Goal: Find specific page/section: Find specific page/section

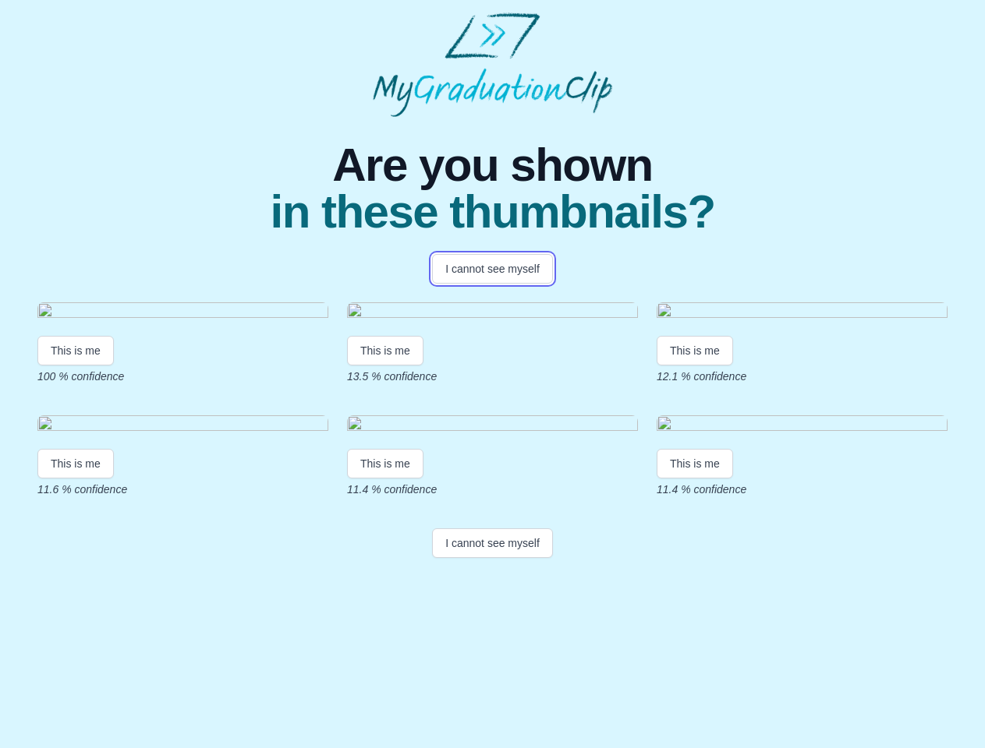
click at [492, 269] on button "I cannot see myself" at bounding box center [492, 269] width 121 height 30
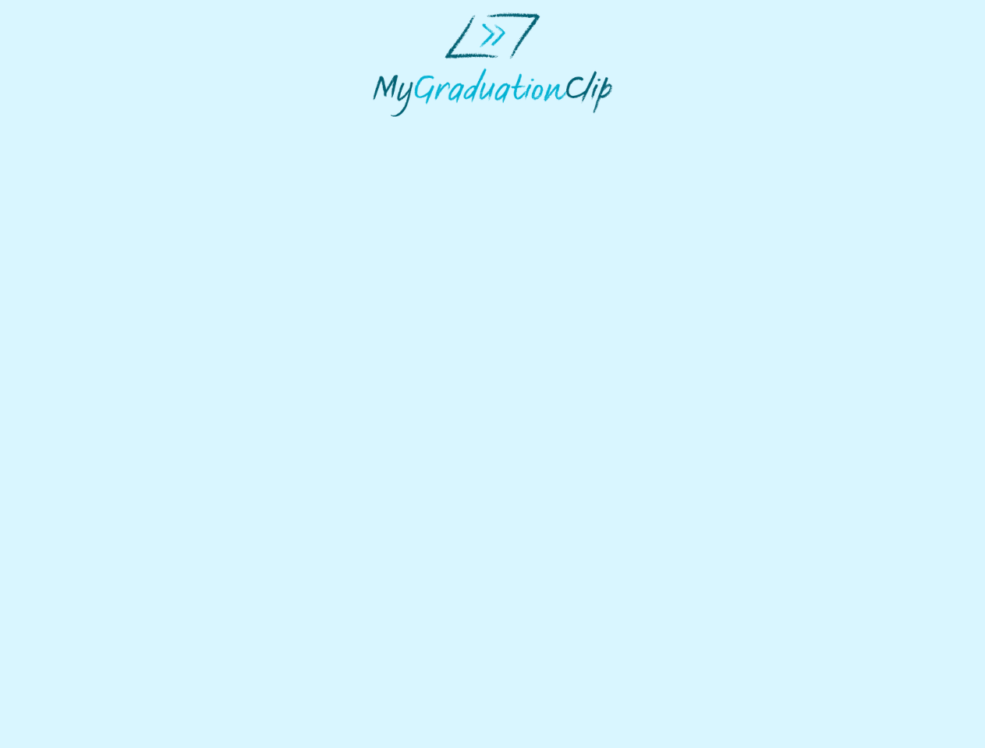
click at [76, 129] on html at bounding box center [492, 64] width 985 height 129
click at [387, 129] on html at bounding box center [492, 64] width 985 height 129
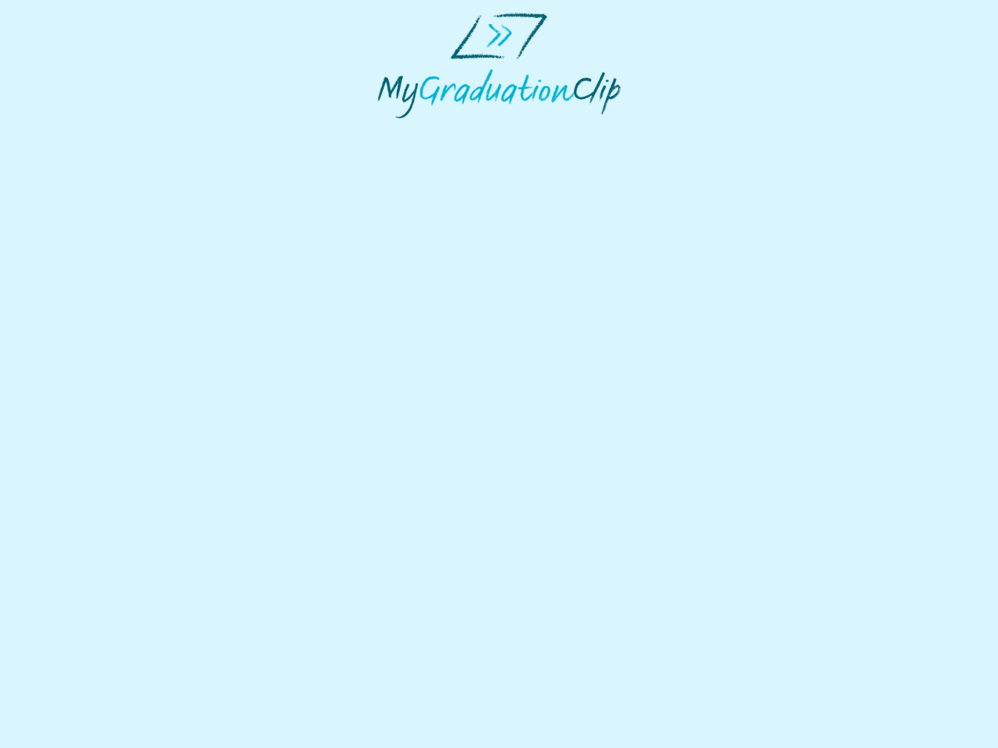
click at [699, 131] on html at bounding box center [499, 65] width 998 height 131
click at [76, 131] on html at bounding box center [499, 65] width 998 height 131
click at [387, 131] on html at bounding box center [499, 65] width 998 height 131
click at [699, 131] on html at bounding box center [499, 65] width 998 height 131
